Goal: Task Accomplishment & Management: Use online tool/utility

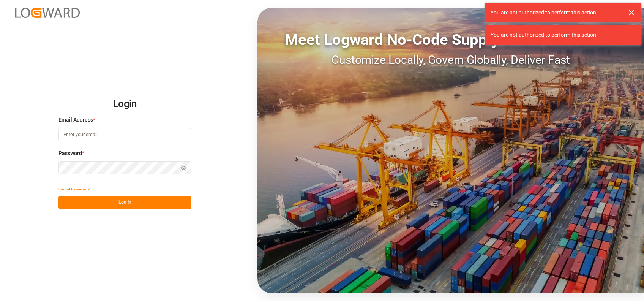
type input "[PERSON_NAME][EMAIL_ADDRESS][PERSON_NAME][DOMAIN_NAME]"
click at [124, 207] on button "Log In" at bounding box center [125, 202] width 133 height 13
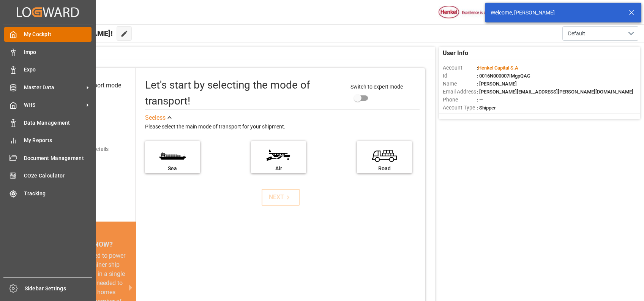
click at [33, 40] on div "My Cockpit My Cockpit" at bounding box center [47, 34] width 87 height 15
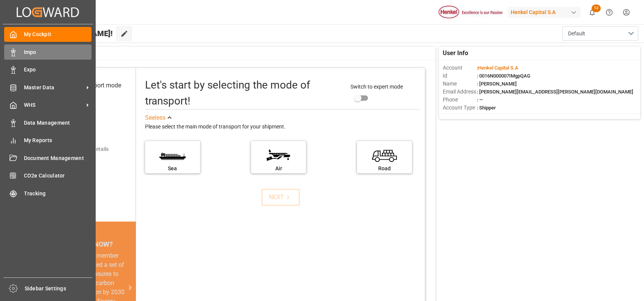
click at [34, 53] on span "Impo" at bounding box center [58, 52] width 68 height 8
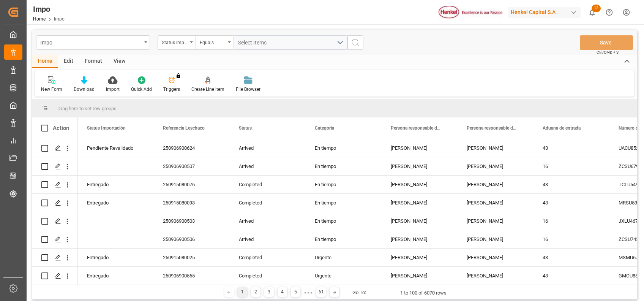
click at [101, 61] on div "Format" at bounding box center [93, 61] width 29 height 13
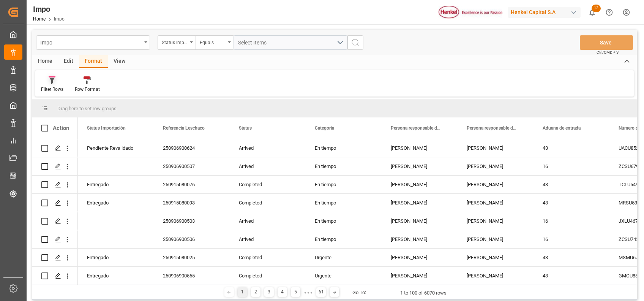
click at [54, 81] on icon at bounding box center [52, 80] width 7 height 8
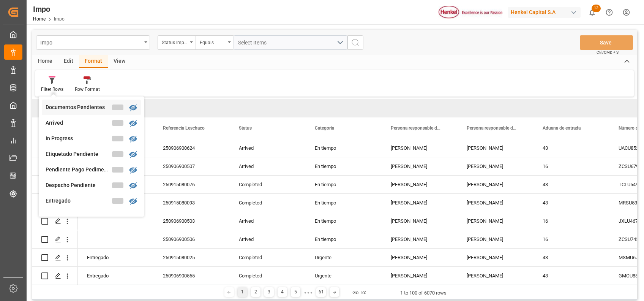
click at [85, 105] on div "Documentos Pendientes" at bounding box center [79, 107] width 66 height 8
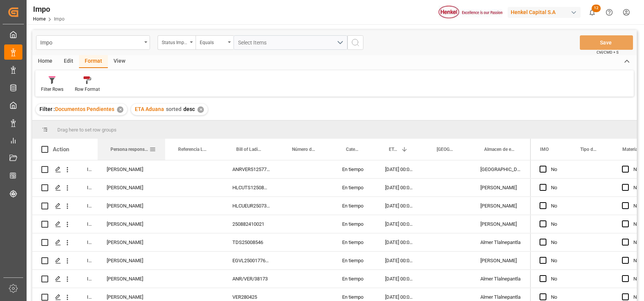
drag, startPoint x: 129, startPoint y: 150, endPoint x: 186, endPoint y: 161, distance: 58.0
click at [186, 161] on div "Action Status Persona responsable de seguimiento Referencia Leschaco" at bounding box center [334, 222] width 605 height 167
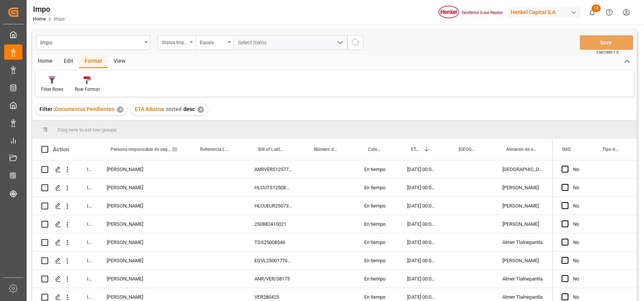
click at [176, 150] on span at bounding box center [174, 149] width 7 height 7
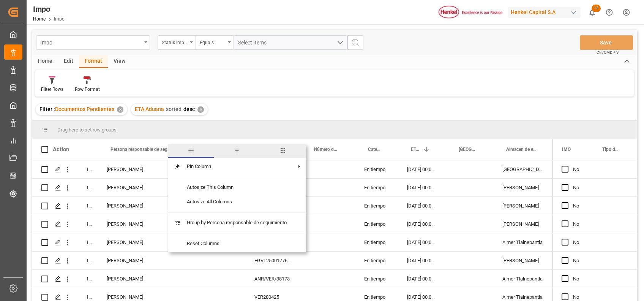
click at [236, 150] on span "filter" at bounding box center [237, 150] width 7 height 7
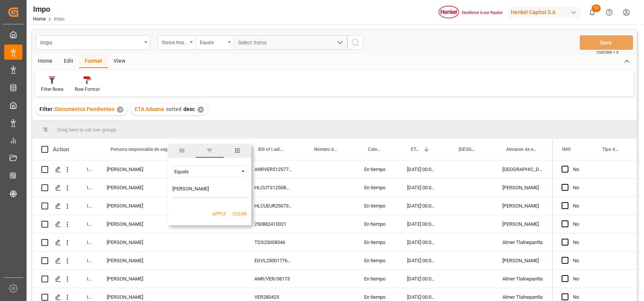
type input "Carlos Villar"
click at [217, 210] on button "Apply" at bounding box center [219, 214] width 14 height 8
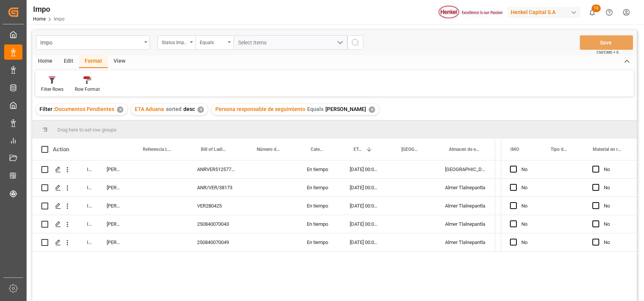
click at [503, 61] on div "Home Edit Format View" at bounding box center [334, 61] width 605 height 13
click at [209, 239] on div "250840070049" at bounding box center [216, 242] width 56 height 18
click at [217, 239] on div "250840070049" at bounding box center [216, 242] width 56 height 18
click at [217, 239] on input "250840070049" at bounding box center [216, 238] width 44 height 14
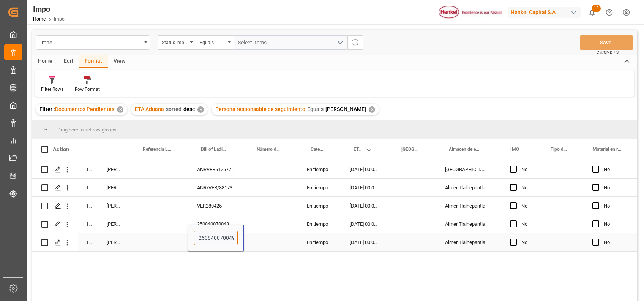
click at [217, 239] on input "250840070049" at bounding box center [216, 238] width 44 height 14
click at [170, 281] on div "In progress Carlos Villar ANRVER5125773V En tiempo 29.09.2025 00:00:00 Salamanc…" at bounding box center [334, 231] width 605 height 143
